Goal: Task Accomplishment & Management: Complete application form

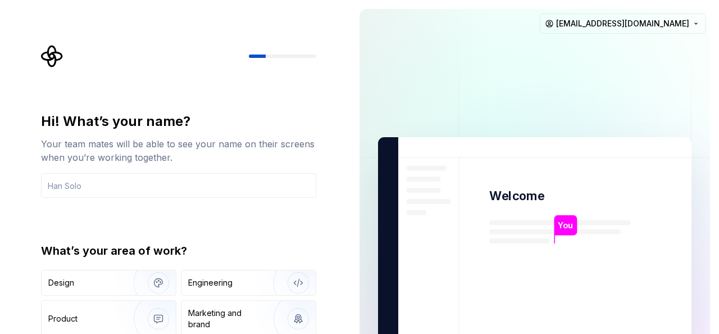
click at [297, 105] on div "Hi! What’s your name? Your team mates will be able to see your name on their sc…" at bounding box center [182, 225] width 296 height 361
click at [144, 179] on input "text" at bounding box center [178, 185] width 275 height 25
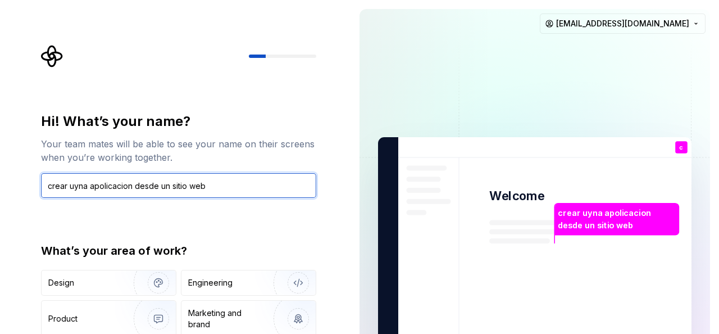
paste input "[URL][DOMAIN_NAME]"
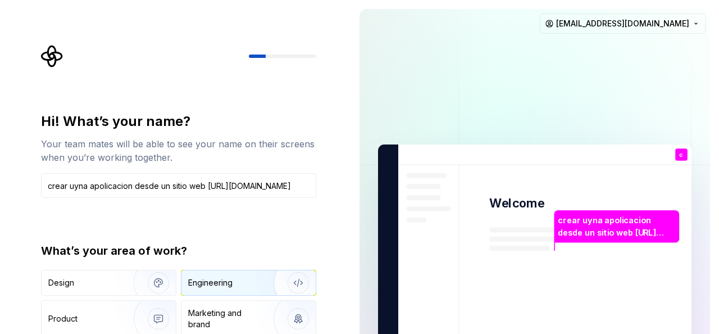
click at [226, 278] on div "Engineering" at bounding box center [210, 282] width 44 height 11
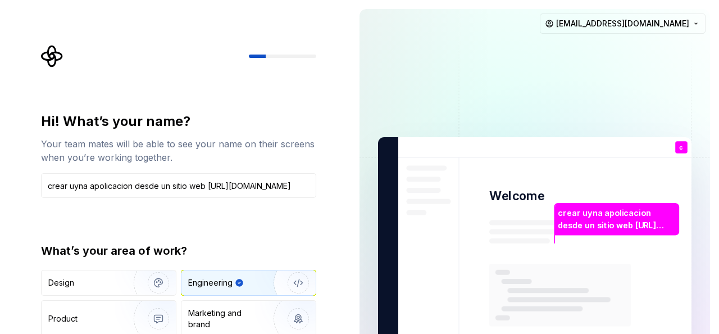
scroll to position [0, 0]
drag, startPoint x: 110, startPoint y: 36, endPoint x: 67, endPoint y: 49, distance: 44.6
click at [100, 37] on div "Hi! What’s your name? Your team mates will be able to see your name on their sc…" at bounding box center [175, 253] width 351 height 507
click at [64, 57] on div at bounding box center [178, 56] width 275 height 22
click at [55, 57] on icon "Supernova Logo" at bounding box center [51, 56] width 21 height 21
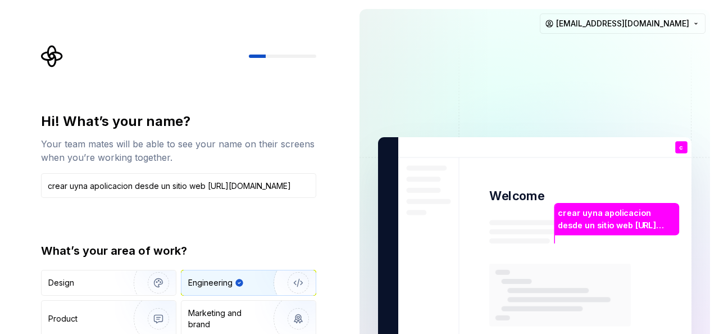
click at [272, 58] on div at bounding box center [178, 56] width 275 height 22
click at [273, 57] on div at bounding box center [282, 56] width 67 height 3
click at [163, 189] on input "crear uyna apolicacion desde un sitio web [URL][DOMAIN_NAME]" at bounding box center [178, 185] width 275 height 25
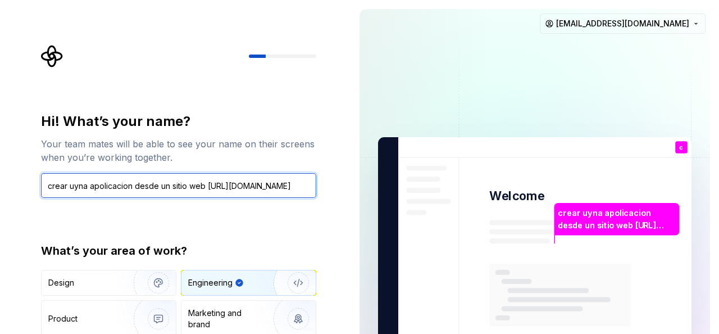
click at [163, 189] on input "crear uyna apolicacion desde un sitio web [URL][DOMAIN_NAME]" at bounding box center [178, 185] width 275 height 25
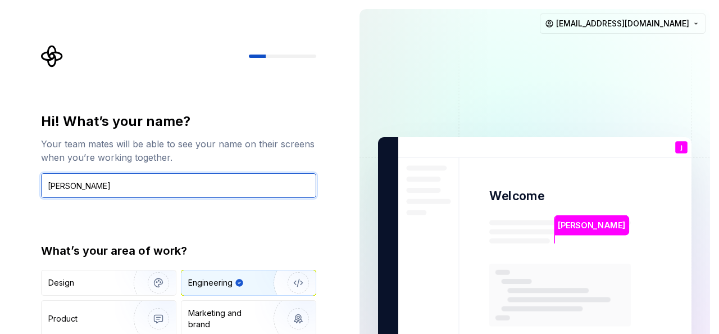
type input "[PERSON_NAME]"
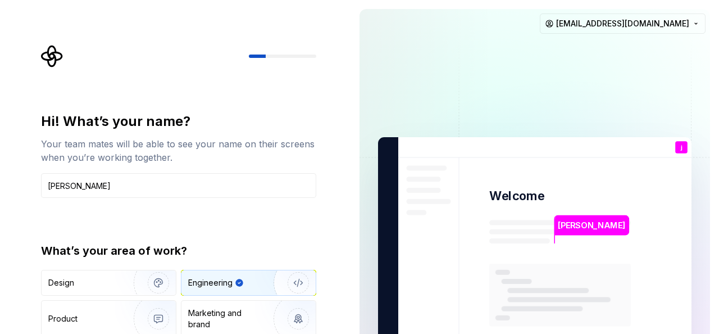
click at [705, 255] on img at bounding box center [534, 253] width 455 height 531
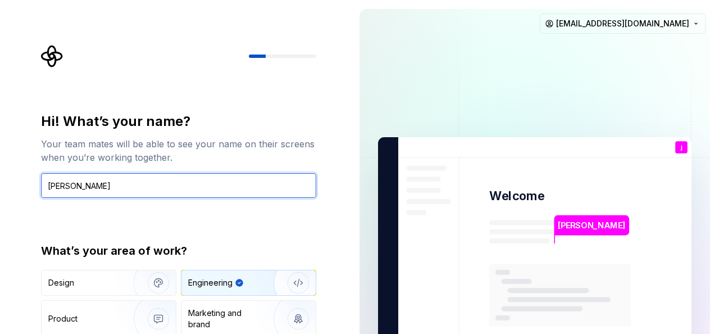
drag, startPoint x: 116, startPoint y: 193, endPoint x: 115, endPoint y: 187, distance: 6.4
click at [116, 193] on input "[PERSON_NAME]" at bounding box center [178, 185] width 275 height 25
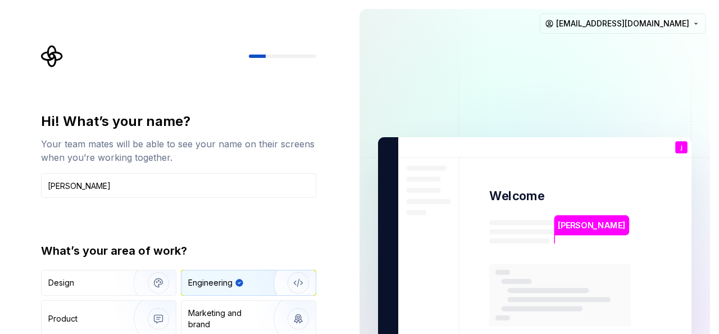
click at [249, 287] on div "Engineering" at bounding box center [238, 282] width 101 height 11
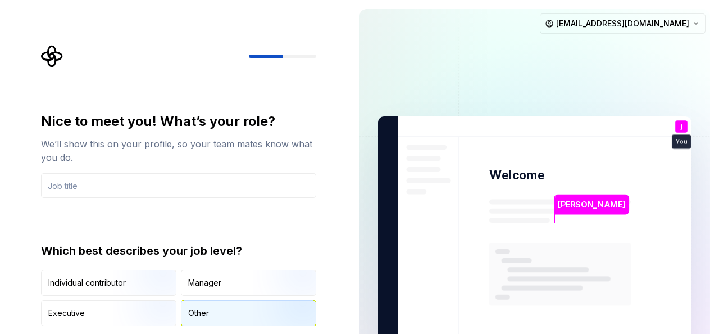
click at [191, 313] on div "Other" at bounding box center [198, 312] width 21 height 11
click at [66, 187] on input "text" at bounding box center [178, 185] width 275 height 25
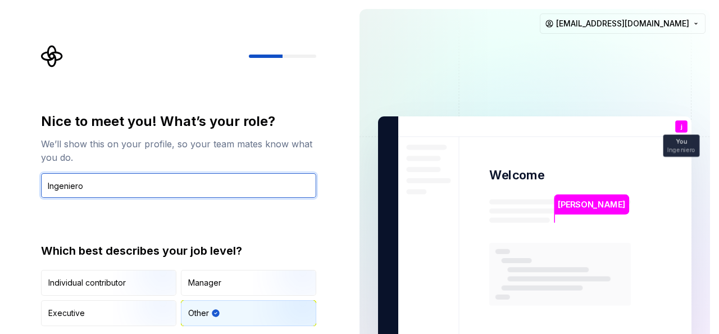
type input "Ingeniero"
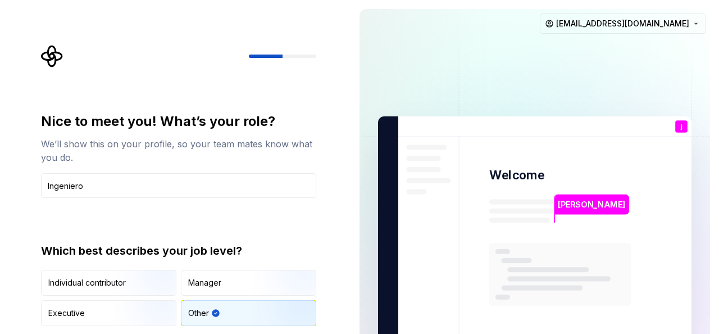
click at [362, 244] on img at bounding box center [534, 232] width 455 height 531
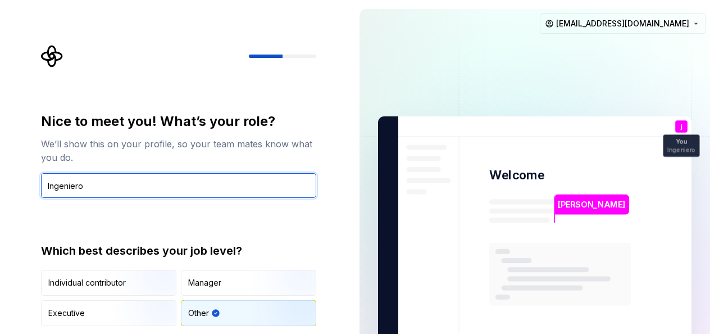
click at [235, 181] on input "Ingeniero" at bounding box center [178, 185] width 275 height 25
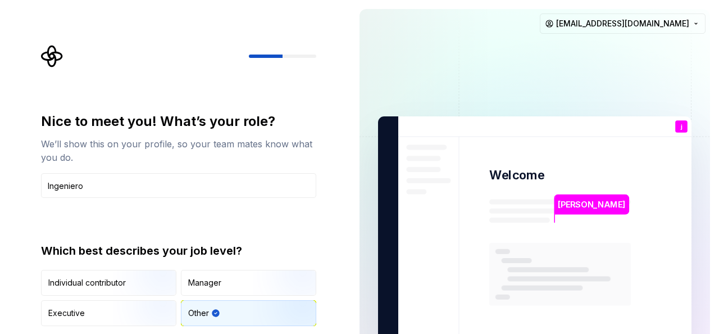
click at [332, 223] on div "Nice to meet you! What’s your role? We’ll show this on your profile, so your te…" at bounding box center [175, 232] width 351 height 465
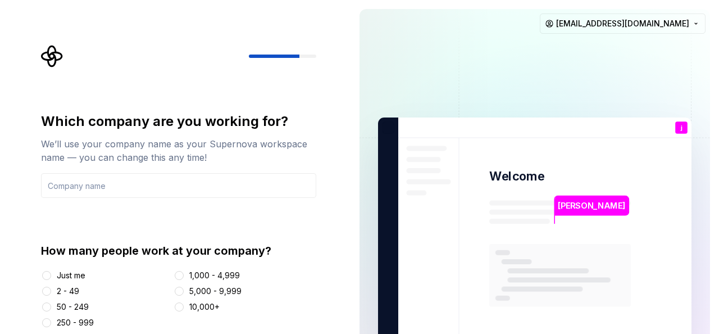
click at [393, 228] on img at bounding box center [534, 234] width 455 height 531
click at [72, 293] on div "2 - 49" at bounding box center [68, 290] width 22 height 11
click at [51, 293] on button "2 - 49" at bounding box center [46, 291] width 9 height 9
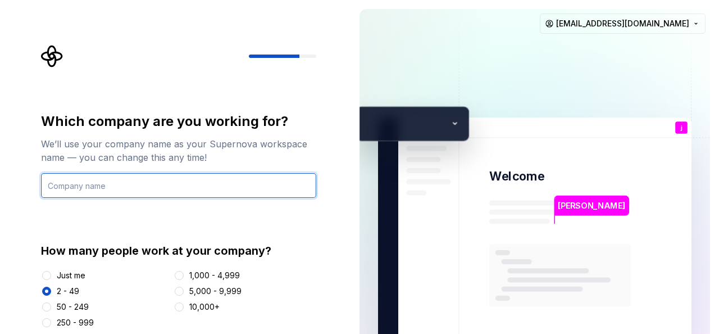
click at [153, 191] on input "text" at bounding box center [178, 185] width 275 height 25
type input "Invenios3D"
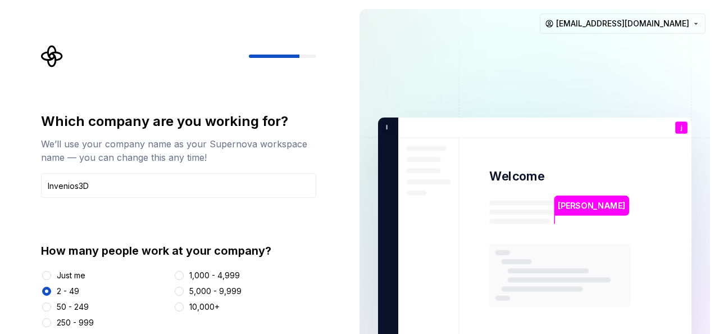
click at [384, 232] on img at bounding box center [534, 234] width 455 height 531
click at [371, 234] on img at bounding box center [534, 234] width 455 height 531
click at [369, 237] on img at bounding box center [534, 234] width 455 height 531
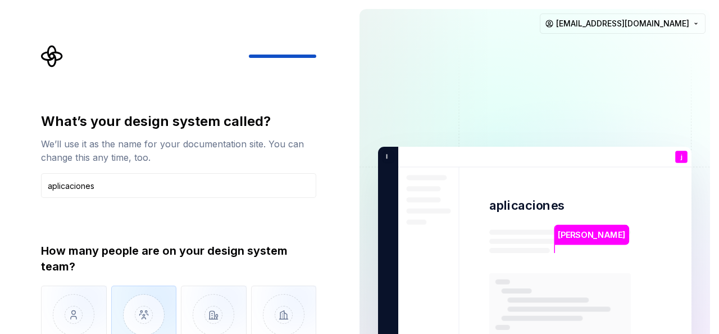
type input "aplicaciones"
click at [141, 313] on img "button" at bounding box center [144, 322] width 66 height 75
click at [354, 229] on div "[PERSON_NAME] j You Ingeniero T B +3 I nvenios3D [PERSON_NAME] [PERSON_NAME] [E…" at bounding box center [535, 263] width 369 height 526
click at [348, 228] on div "What’s your design system called? We’ll use it as the name for your documentati…" at bounding box center [175, 263] width 351 height 526
click at [348, 229] on div "What’s your design system called? We’ll use it as the name for your documentati…" at bounding box center [175, 263] width 351 height 526
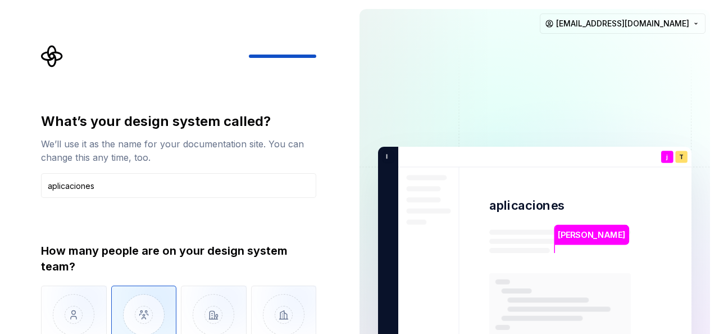
click at [326, 194] on div "What’s your design system called? We’ll use it as the name for your documentati…" at bounding box center [182, 235] width 296 height 380
drag, startPoint x: 325, startPoint y: 194, endPoint x: 315, endPoint y: 200, distance: 11.6
click at [324, 196] on div "What’s your design system called? We’ll use it as the name for your documentati…" at bounding box center [182, 235] width 296 height 380
click at [315, 200] on div "What’s your design system called? We’ll use it as the name for your documentati…" at bounding box center [178, 249] width 275 height 274
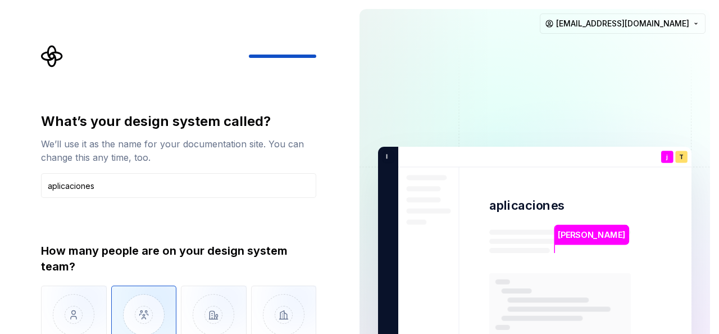
click at [355, 203] on div "[PERSON_NAME] j You Ingeniero T B +3 I nvenios3D [PERSON_NAME] [PERSON_NAME] [E…" at bounding box center [535, 263] width 369 height 526
click at [366, 252] on img at bounding box center [534, 263] width 455 height 531
click at [357, 251] on div "[PERSON_NAME] j You Ingeniero T B +3 I nvenios3D [PERSON_NAME] [PERSON_NAME] [E…" at bounding box center [535, 263] width 369 height 526
click at [364, 194] on img at bounding box center [534, 263] width 455 height 531
drag, startPoint x: 366, startPoint y: 187, endPoint x: 357, endPoint y: 174, distance: 15.7
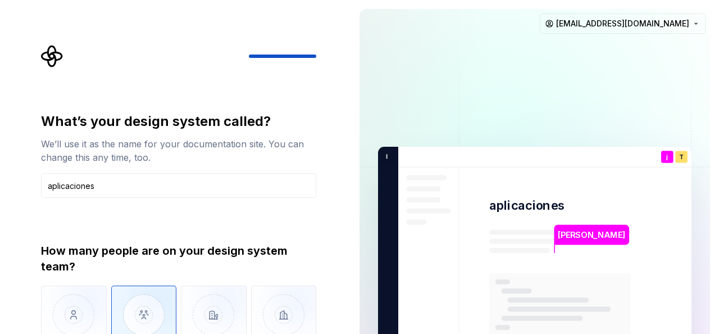
click at [365, 187] on img at bounding box center [534, 263] width 455 height 531
drag, startPoint x: 339, startPoint y: 144, endPoint x: 312, endPoint y: 152, distance: 28.1
click at [323, 151] on div "What’s your design system called? We’ll use it as the name for your documentati…" at bounding box center [175, 263] width 351 height 526
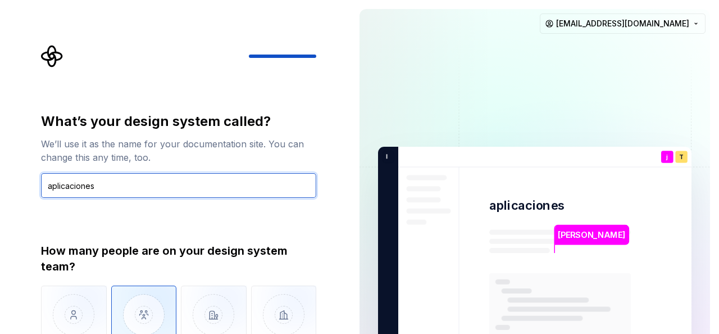
click at [171, 190] on input "aplicaciones" at bounding box center [178, 185] width 275 height 25
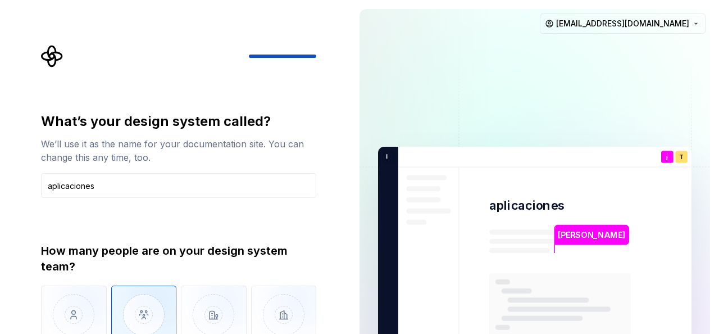
drag, startPoint x: 353, startPoint y: 235, endPoint x: 374, endPoint y: 272, distance: 42.8
click at [353, 239] on div "[PERSON_NAME] j You Ingeniero T B +3 I nvenios3D [PERSON_NAME] [PERSON_NAME] [E…" at bounding box center [535, 263] width 369 height 526
drag, startPoint x: 374, startPoint y: 272, endPoint x: 386, endPoint y: 275, distance: 11.6
click at [375, 272] on img at bounding box center [534, 263] width 455 height 531
click at [378, 286] on img at bounding box center [534, 263] width 455 height 531
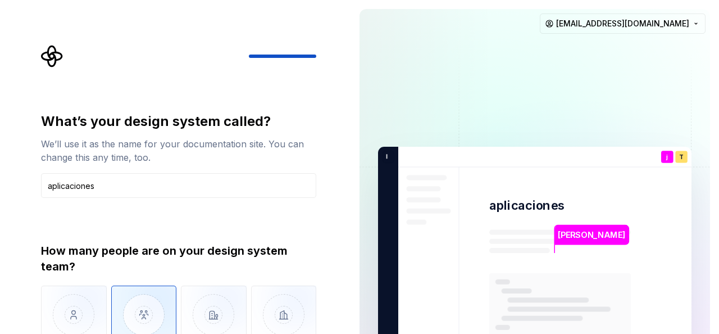
click at [379, 284] on img at bounding box center [534, 263] width 455 height 531
click at [392, 270] on img at bounding box center [534, 263] width 455 height 531
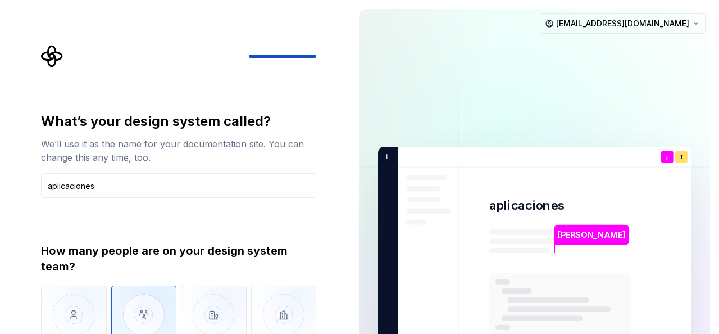
click at [392, 270] on img at bounding box center [534, 263] width 455 height 531
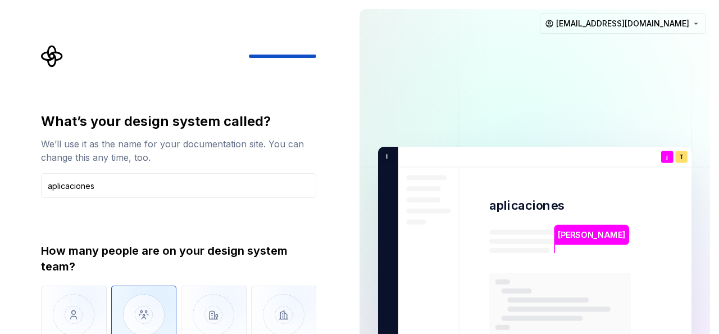
click at [392, 270] on img at bounding box center [534, 263] width 455 height 531
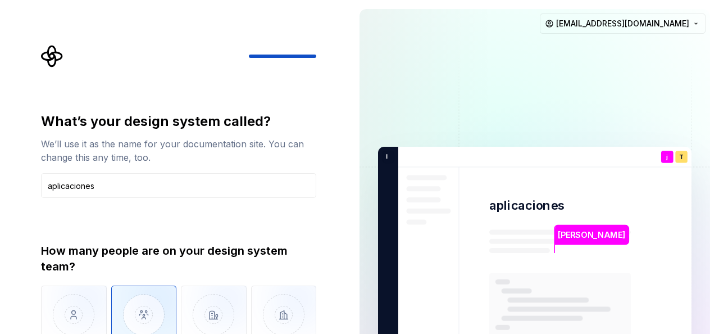
click at [392, 270] on img at bounding box center [534, 263] width 455 height 531
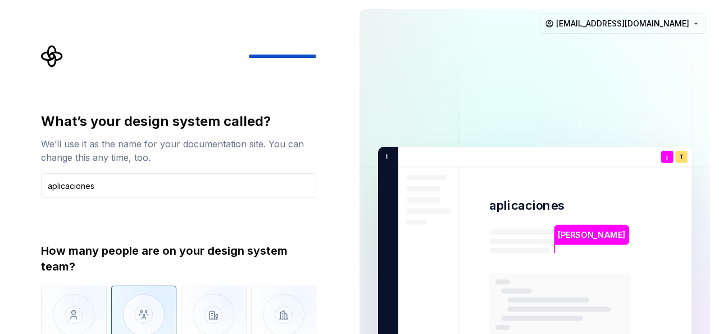
click at [392, 270] on img at bounding box center [534, 263] width 455 height 531
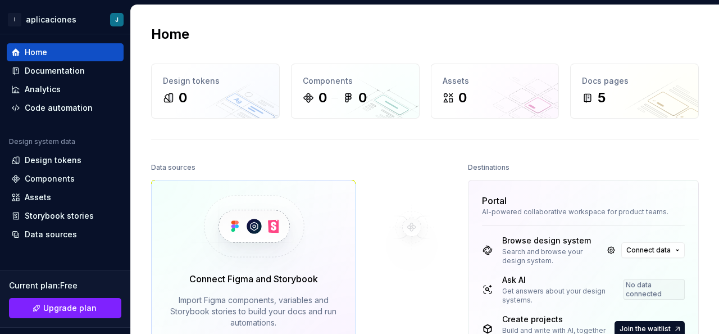
scroll to position [56, 0]
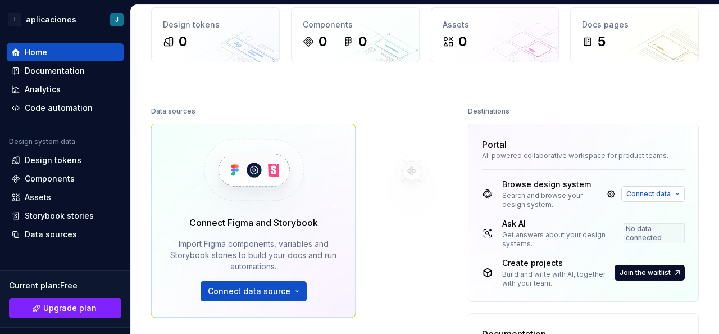
click at [674, 193] on button "Connect data" at bounding box center [654, 194] width 64 height 16
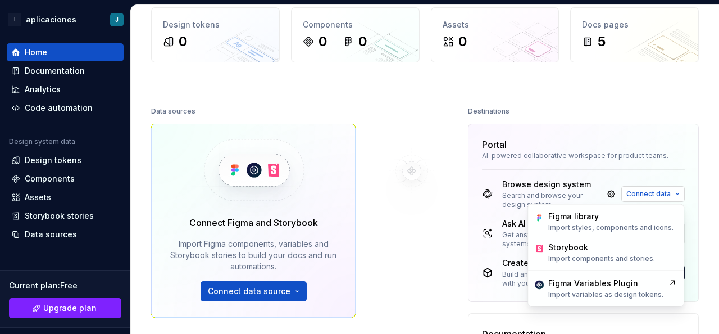
click at [674, 193] on button "Connect data" at bounding box center [654, 194] width 64 height 16
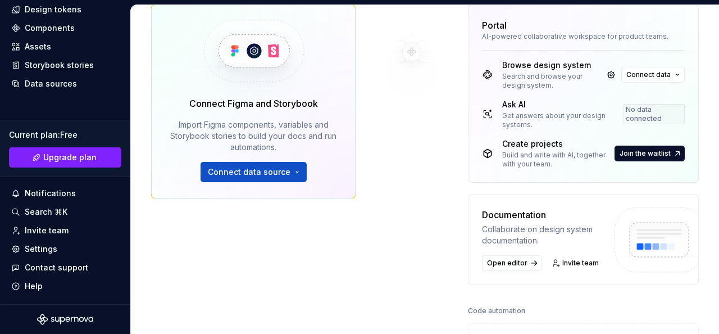
scroll to position [175, 0]
click at [658, 155] on span "Join the waitlist" at bounding box center [645, 153] width 51 height 9
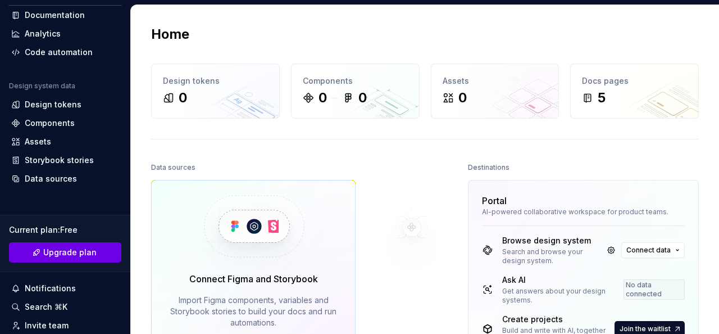
scroll to position [0, 0]
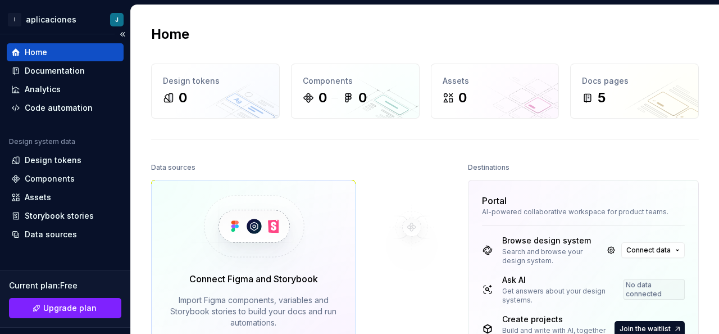
click at [52, 55] on div "Home" at bounding box center [65, 52] width 108 height 11
click at [109, 19] on html "I aplicaciones J Home Documentation Analytics Code automation Design system dat…" at bounding box center [359, 167] width 719 height 334
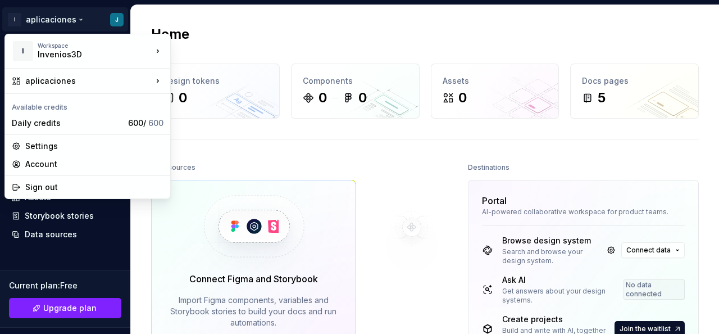
click at [157, 217] on html "I aplicaciones J Home Documentation Analytics Code automation Design system dat…" at bounding box center [359, 167] width 719 height 334
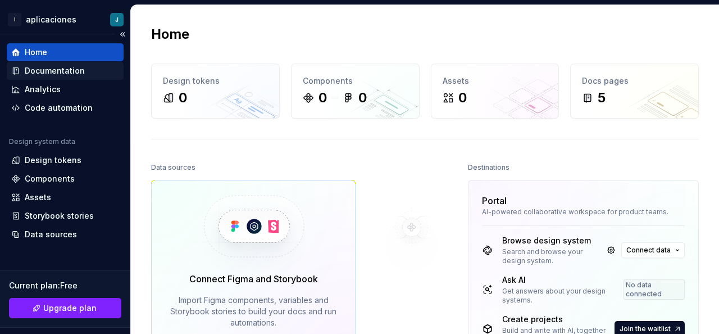
click at [89, 74] on div "Documentation" at bounding box center [65, 70] width 108 height 11
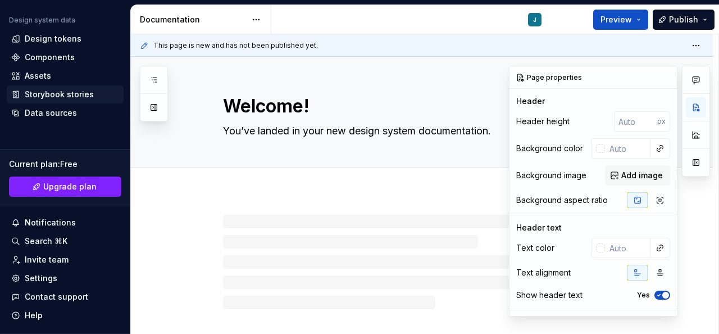
scroll to position [151, 0]
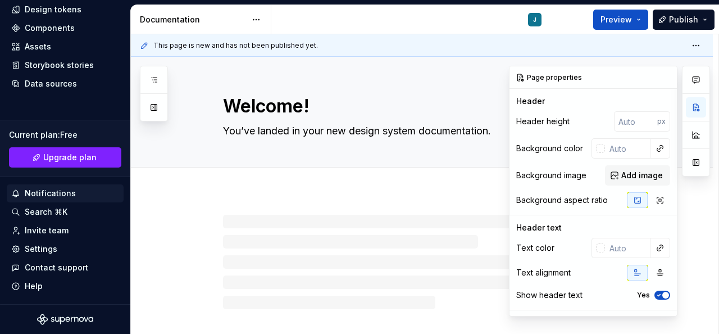
click at [99, 188] on div "Notifications" at bounding box center [65, 193] width 108 height 11
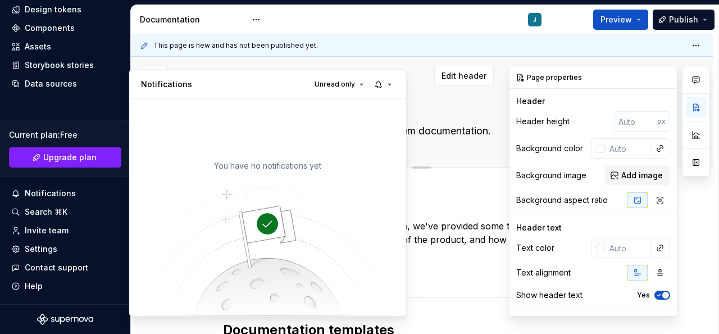
click at [414, 79] on html "I aplicaciones J Home Documentation Analytics Code automation Design system dat…" at bounding box center [359, 167] width 719 height 334
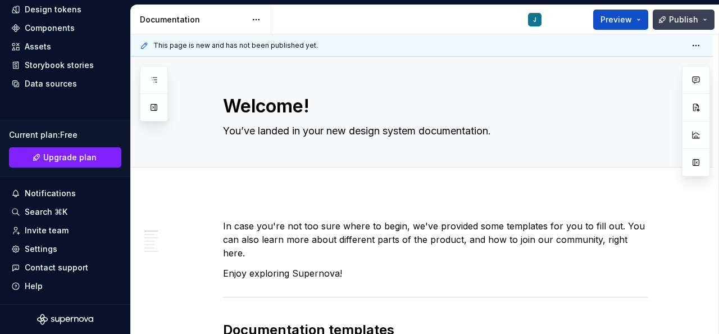
click at [704, 16] on button "Publish" at bounding box center [684, 20] width 62 height 20
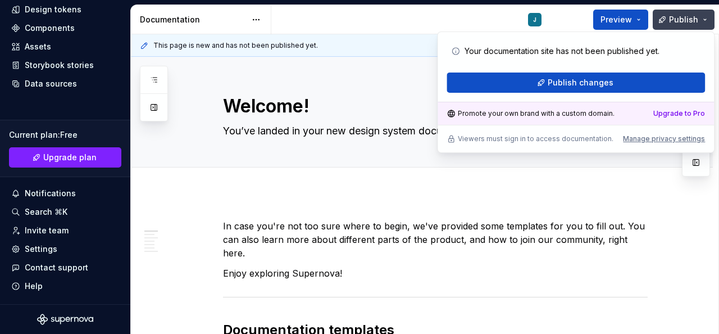
click at [704, 16] on button "Publish" at bounding box center [684, 20] width 62 height 20
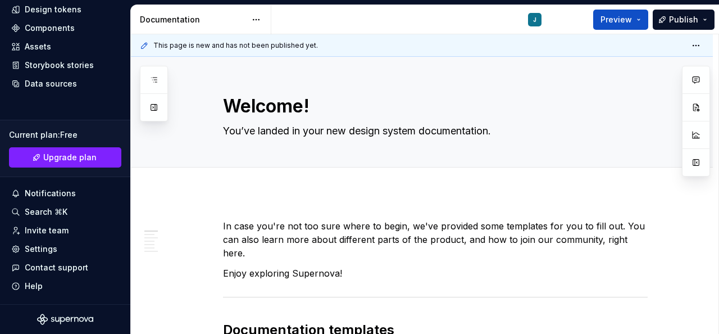
type textarea "*"
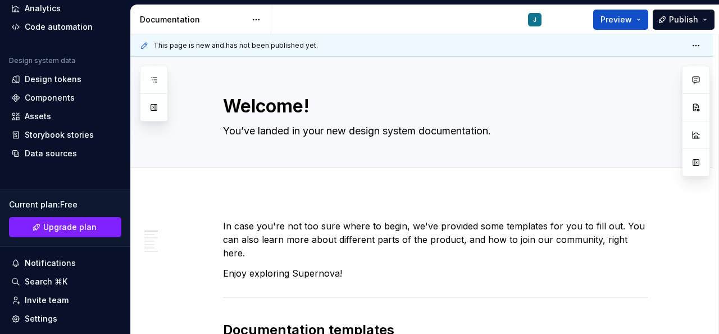
scroll to position [0, 0]
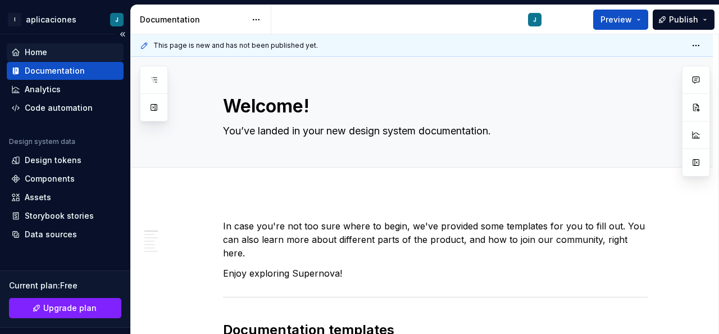
click at [58, 53] on div "Home" at bounding box center [65, 52] width 108 height 11
